Goal: Information Seeking & Learning: Check status

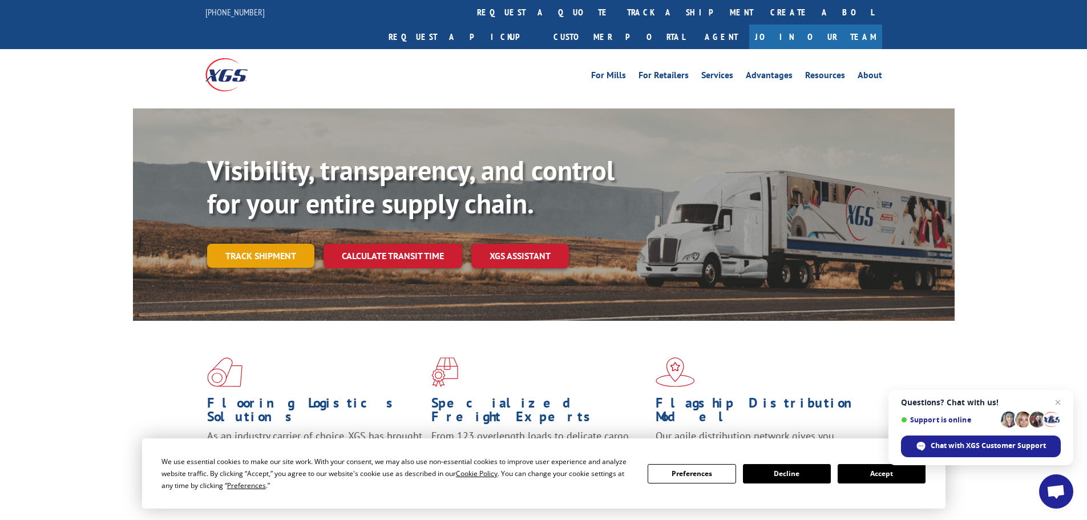
click at [257, 244] on link "Track shipment" at bounding box center [260, 256] width 107 height 24
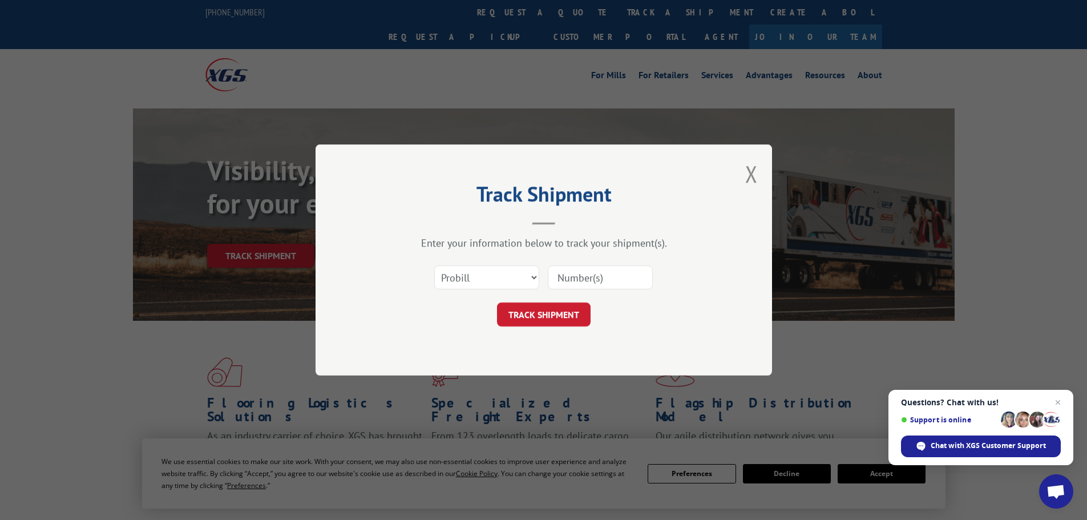
click at [570, 277] on input at bounding box center [600, 277] width 105 height 24
paste input "17450279"
type input "17450279"
click at [539, 314] on button "TRACK SHIPMENT" at bounding box center [544, 314] width 94 height 24
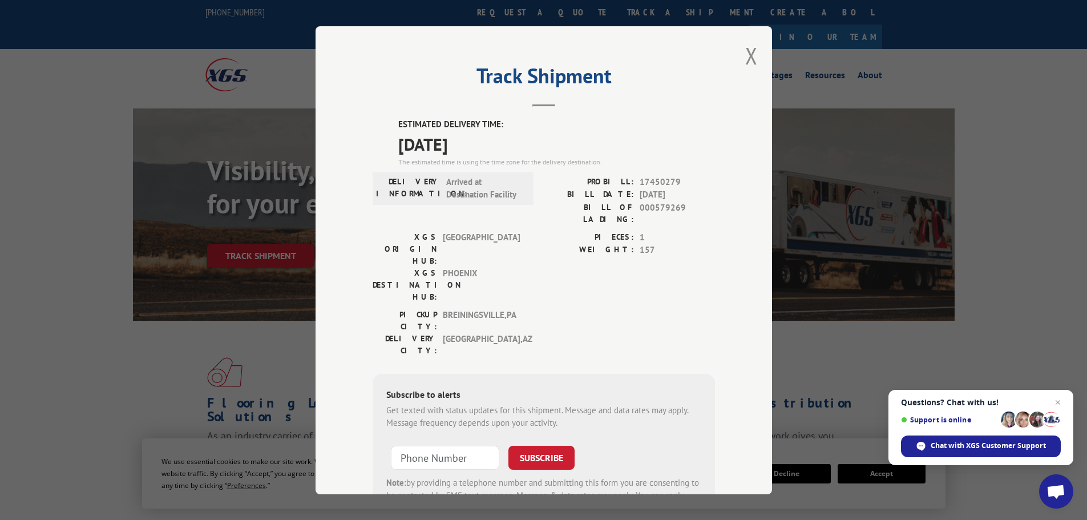
click at [745, 59] on button "Close modal" at bounding box center [751, 55] width 13 height 30
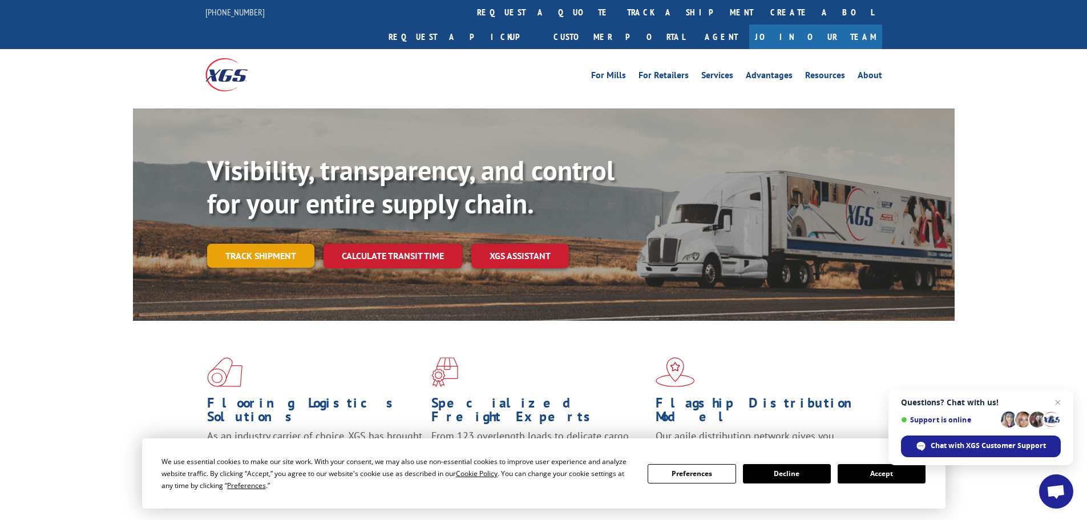
click at [265, 244] on link "Track shipment" at bounding box center [260, 256] width 107 height 24
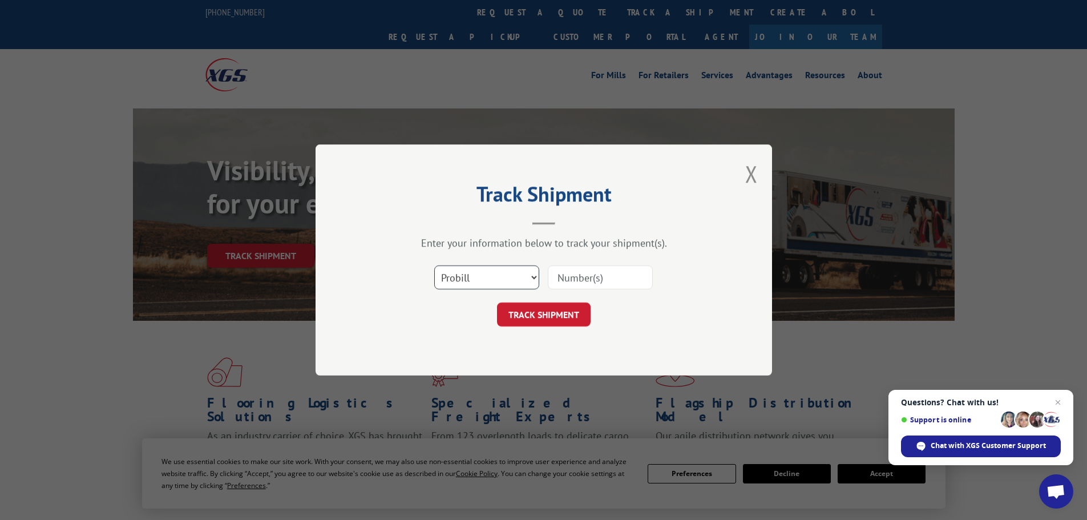
drag, startPoint x: 489, startPoint y: 277, endPoint x: 517, endPoint y: 278, distance: 28.0
click at [489, 277] on select "Select category... Probill BOL PO" at bounding box center [486, 277] width 105 height 24
click at [577, 278] on input at bounding box center [600, 277] width 105 height 24
paste input "17450279"
type input "17450279"
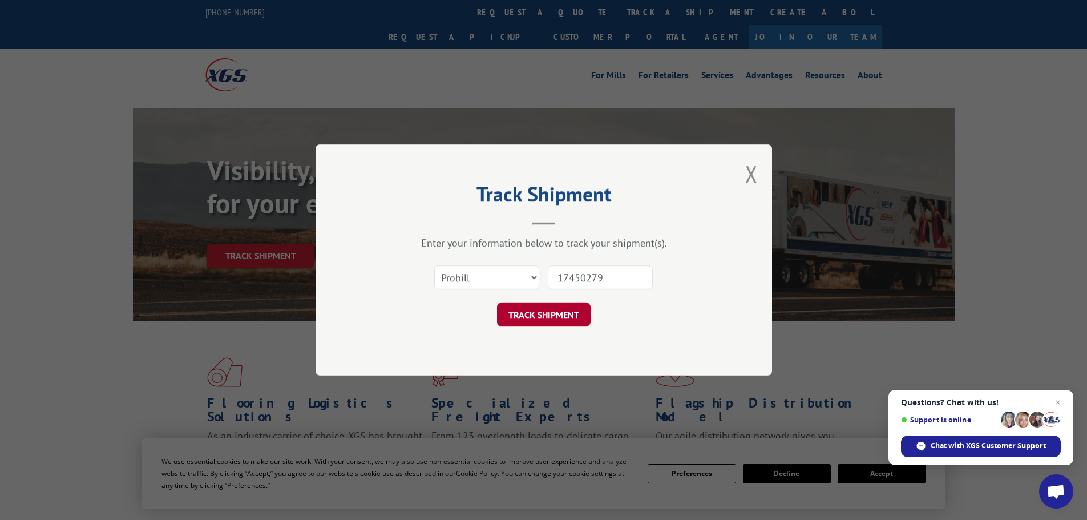
click at [548, 319] on button "TRACK SHIPMENT" at bounding box center [544, 314] width 94 height 24
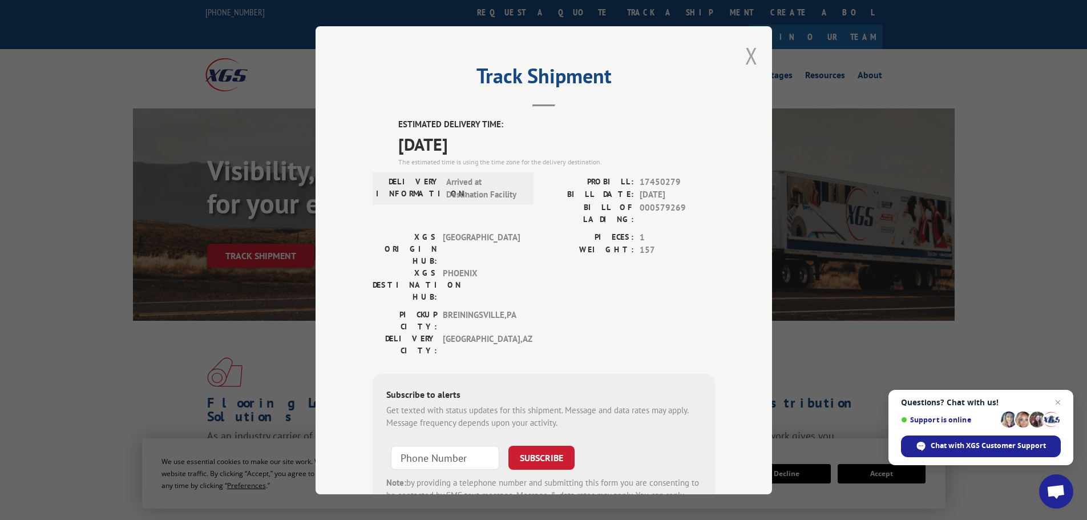
click at [746, 57] on button "Close modal" at bounding box center [751, 55] width 13 height 30
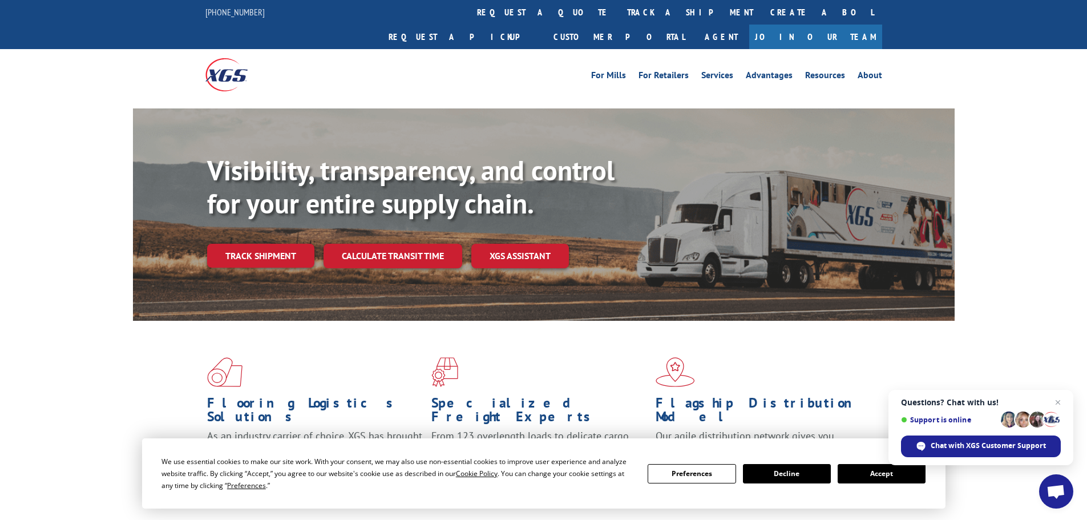
click at [885, 479] on button "Accept" at bounding box center [881, 473] width 88 height 19
